Goal: Task Accomplishment & Management: Complete application form

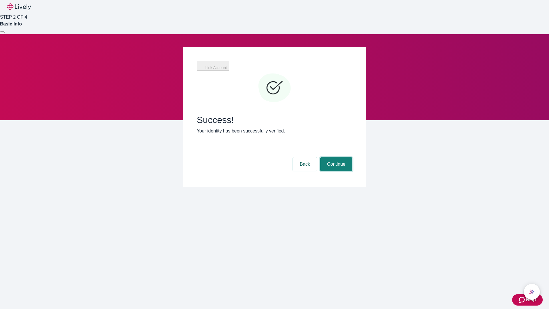
click at [335, 157] on button "Continue" at bounding box center [336, 164] width 32 height 14
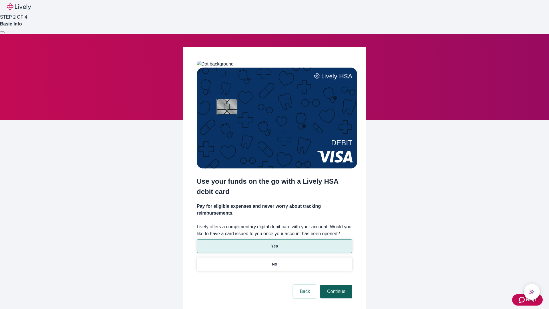
click at [274, 243] on p "Yes" at bounding box center [274, 246] width 7 height 6
click at [335, 284] on button "Continue" at bounding box center [336, 291] width 32 height 14
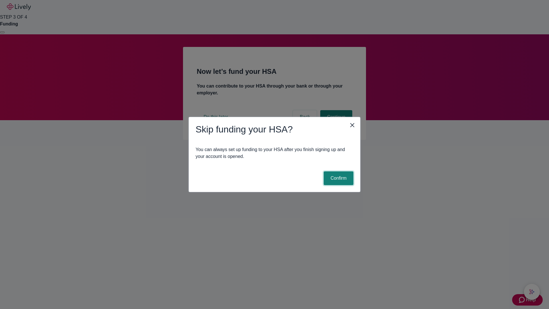
click at [338, 178] on button "Confirm" at bounding box center [339, 178] width 30 height 14
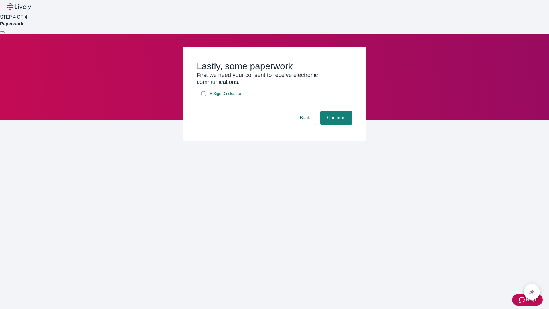
click at [204, 96] on input "E-Sign Disclosure" at bounding box center [203, 93] width 5 height 5
checkbox input "true"
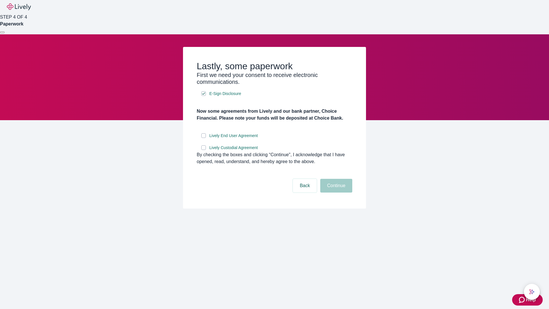
click at [204, 138] on input "Lively End User Agreement" at bounding box center [203, 135] width 5 height 5
checkbox input "true"
click at [204, 150] on input "Lively Custodial Agreement" at bounding box center [203, 147] width 5 height 5
checkbox input "true"
click at [335, 192] on button "Continue" at bounding box center [336, 186] width 32 height 14
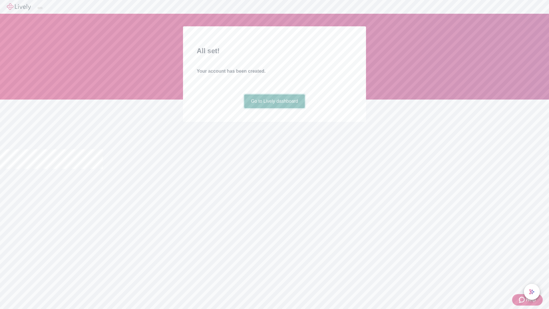
click at [274, 108] on link "Go to Lively dashboard" at bounding box center [274, 101] width 61 height 14
